Goal: Contribute content

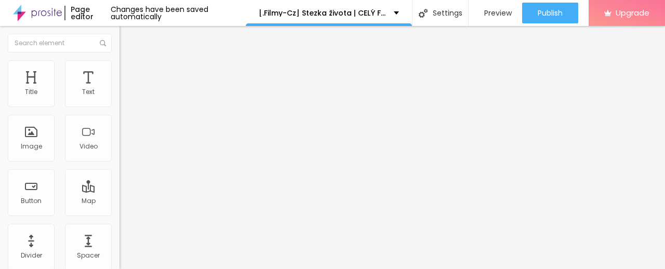
click at [119, 89] on span "Add image" at bounding box center [140, 85] width 43 height 9
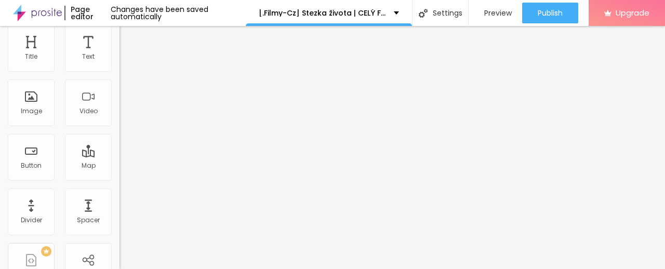
scroll to position [51, 0]
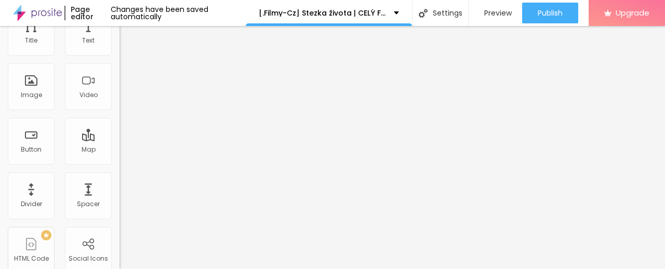
click at [119, 54] on input "text" at bounding box center [181, 48] width 125 height 10
drag, startPoint x: 46, startPoint y: 227, endPoint x: 0, endPoint y: 223, distance: 45.9
click at [119, 186] on div "Change image Image description (Alt) Align Aspect Ratio Original Cinema 16:9 De…" at bounding box center [178, 108] width 119 height 156
paste input "cinevibes.fun/sk/movie/1127625/the-salt-path.alboom"
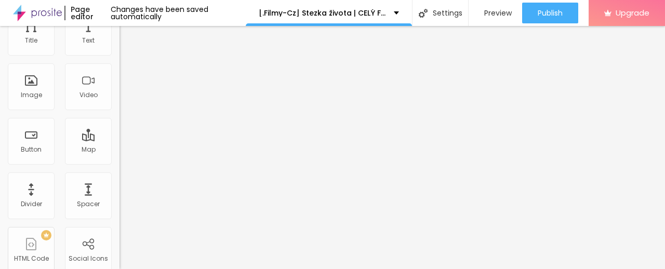
type input "https://cinevibes.fun/sk/movie/1127625/the-salt-path.alboom"
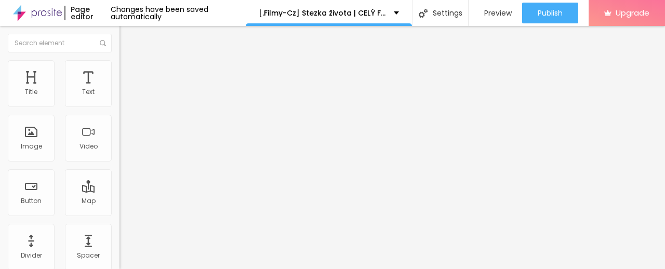
click at [127, 42] on img "button" at bounding box center [131, 38] width 8 height 8
click at [119, 43] on button "Edit Title" at bounding box center [178, 38] width 119 height 24
click at [127, 39] on img "button" at bounding box center [131, 38] width 8 height 8
click at [127, 41] on img "button" at bounding box center [131, 38] width 8 height 8
click at [119, 58] on ul "Style Advanced" at bounding box center [178, 60] width 119 height 21
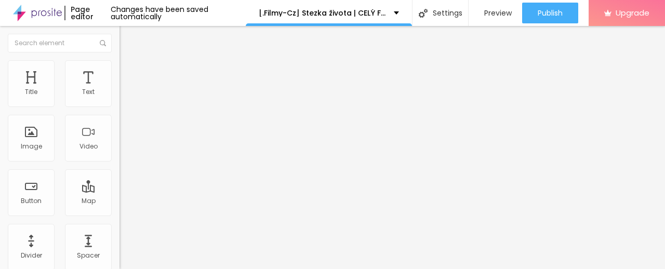
click at [127, 35] on img "button" at bounding box center [131, 38] width 8 height 8
drag, startPoint x: 56, startPoint y: 119, endPoint x: 0, endPoint y: 111, distance: 56.2
click at [119, 111] on div "Text Click me Align Size Default Small Default Big Link URL https:// Open in ne…" at bounding box center [178, 156] width 119 height 151
paste input "✅ » Sledujte ➤ ► Stezka života (2025) — Film Onlin"
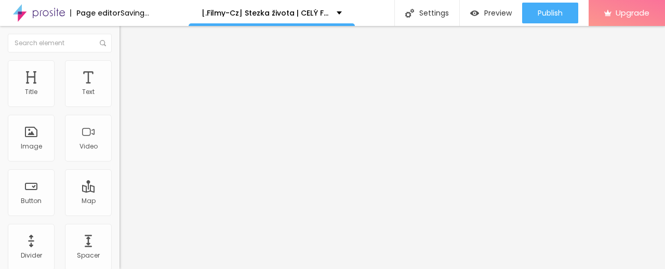
type input "✅ » Sledujte ➤ ► Stezka života (2025) — Film Online"
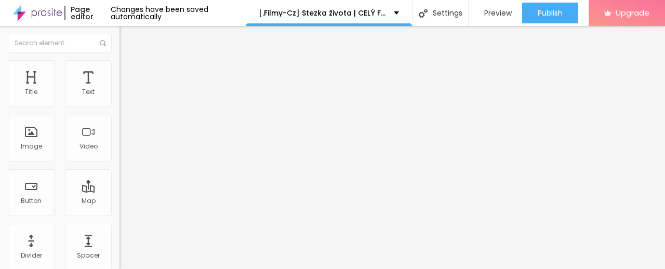
scroll to position [0, 0]
click at [119, 214] on input "https://" at bounding box center [181, 209] width 125 height 10
paste input "cinevibes.fun/sk/movie/1127625/the-salt-path.alboom"
type input "https://cinevibes.fun/sk/movie/1127625/the-salt-path.alboom"
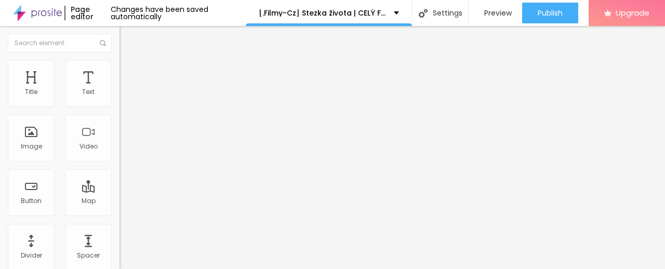
scroll to position [0, 0]
click at [119, 124] on img at bounding box center [122, 120] width 7 height 7
click at [119, 41] on button "Edit Button" at bounding box center [178, 38] width 119 height 24
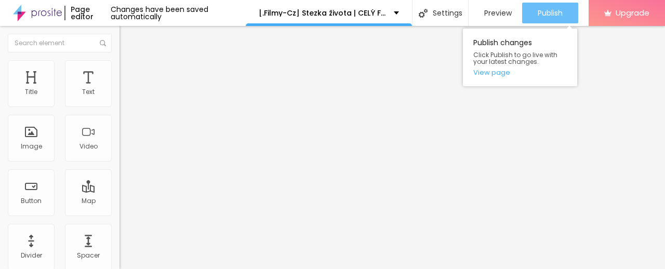
click at [542, 17] on span "Publish" at bounding box center [550, 13] width 25 height 8
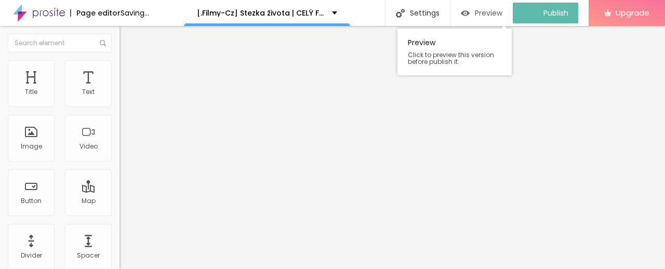
click at [496, 11] on span "Preview" at bounding box center [489, 13] width 28 height 8
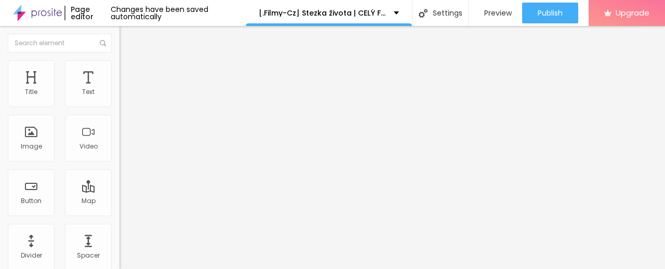
click at [29, 9] on img at bounding box center [37, 13] width 49 height 26
